Goal: Use online tool/utility: Utilize a website feature to perform a specific function

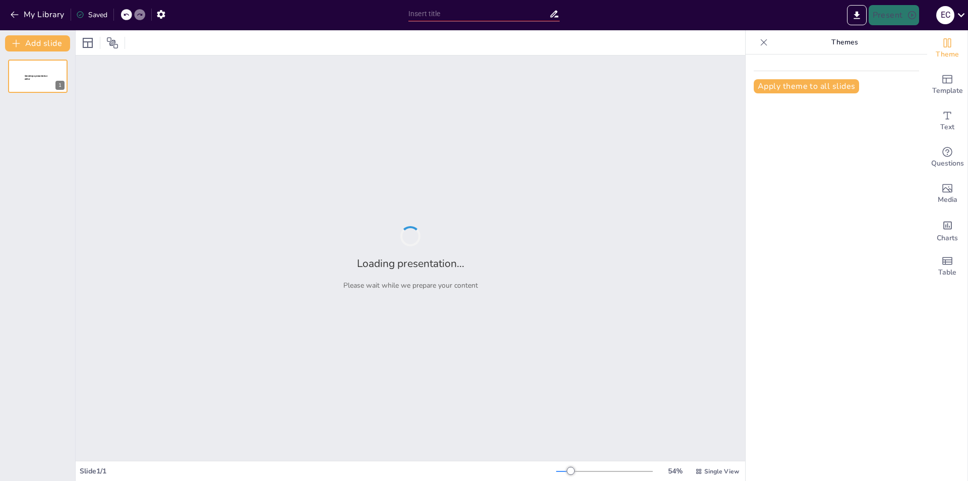
type input "New Sendsteps"
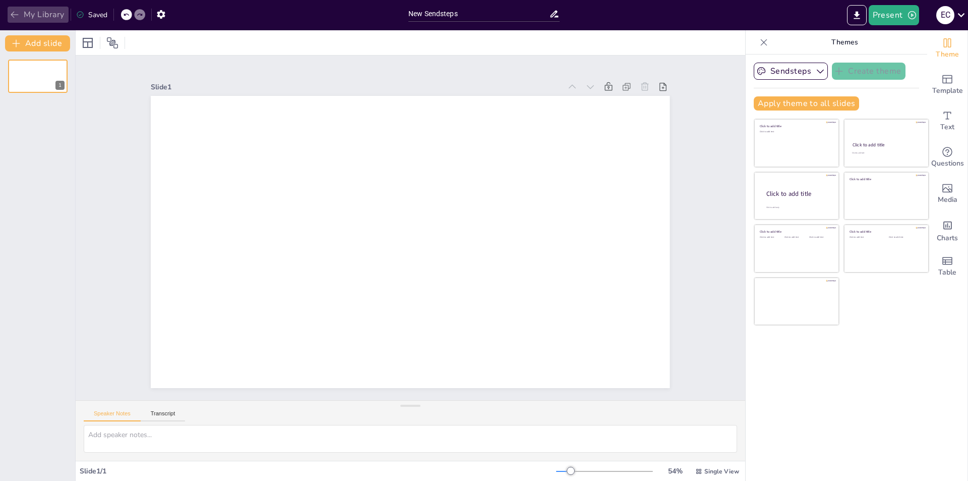
click at [49, 17] on button "My Library" at bounding box center [38, 15] width 61 height 16
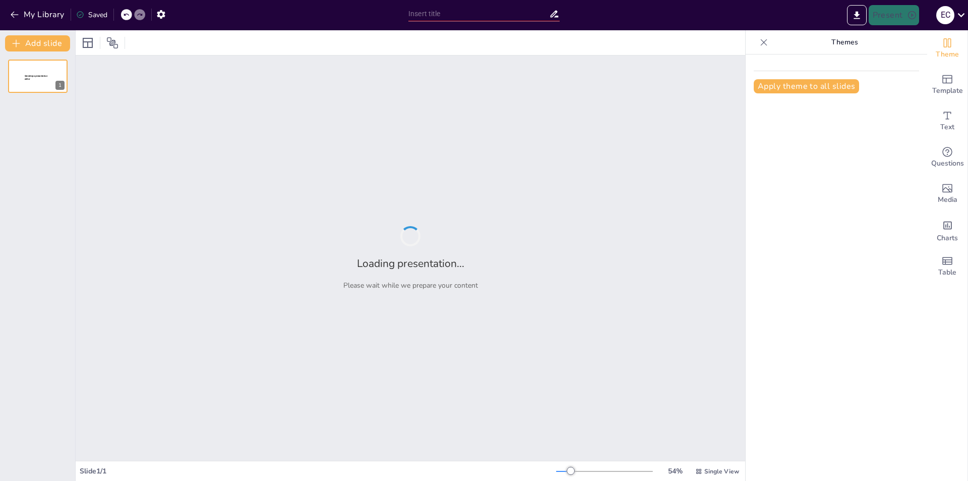
type input "Propuesta de Alquiler de Casa de Campo para Álvaro Bocanegra"
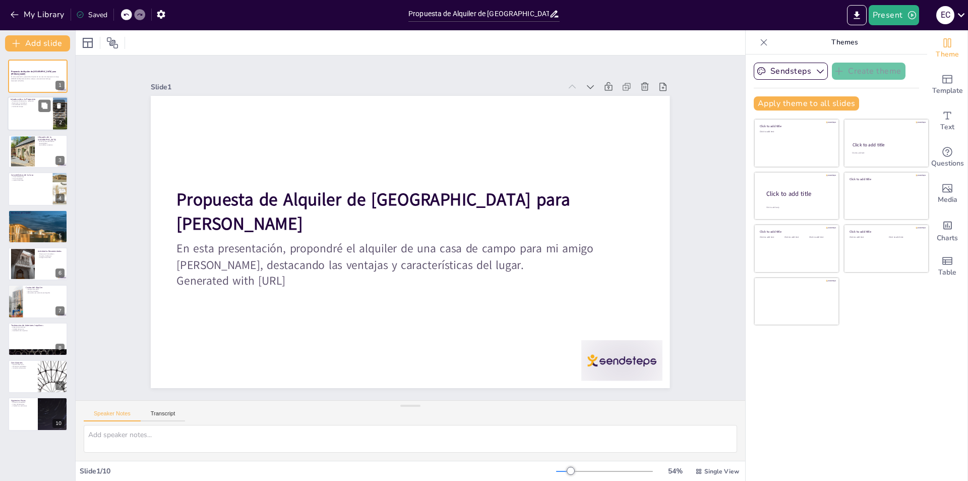
click at [23, 115] on div at bounding box center [38, 114] width 61 height 34
type textarea "Proporcionar un espacio de descanso es fundamental para desconectar del estrés …"
